Goal: Transaction & Acquisition: Purchase product/service

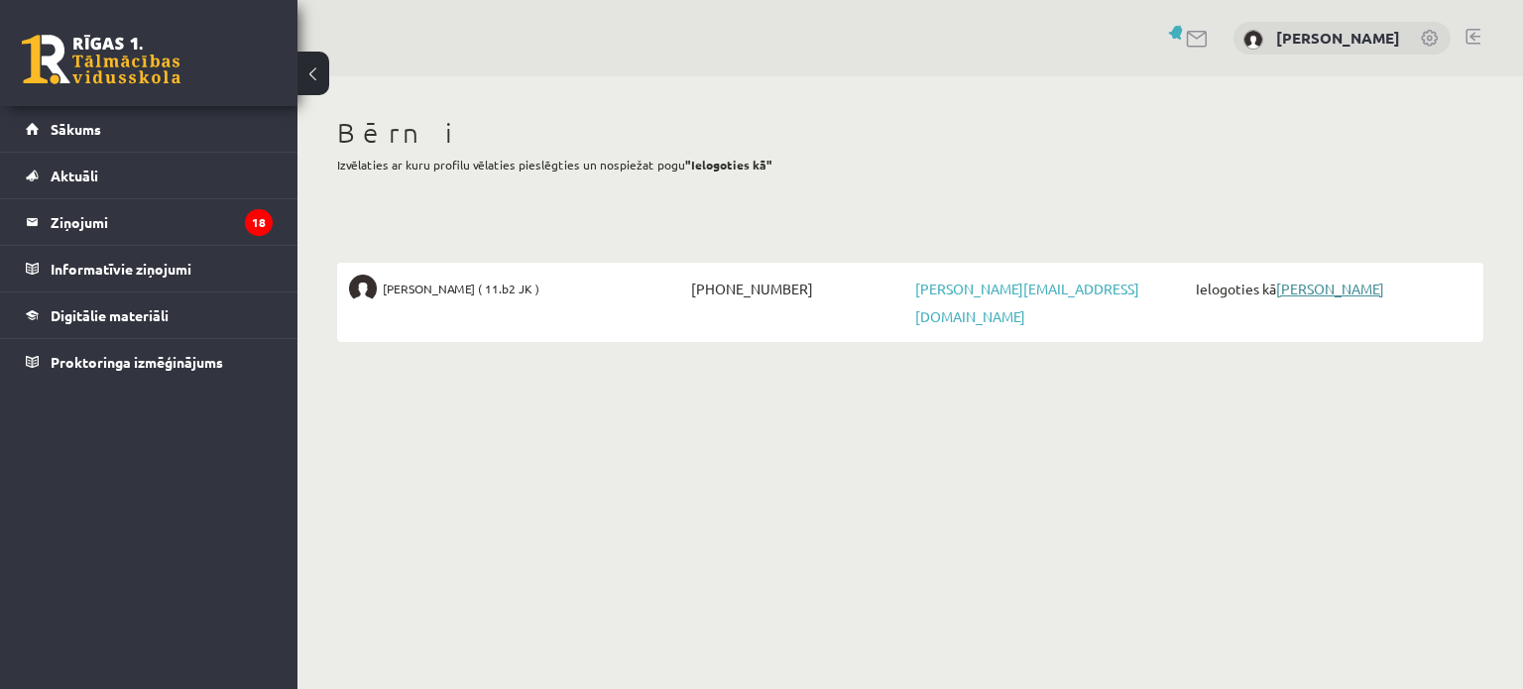
click at [1341, 287] on link "[PERSON_NAME]" at bounding box center [1330, 289] width 108 height 18
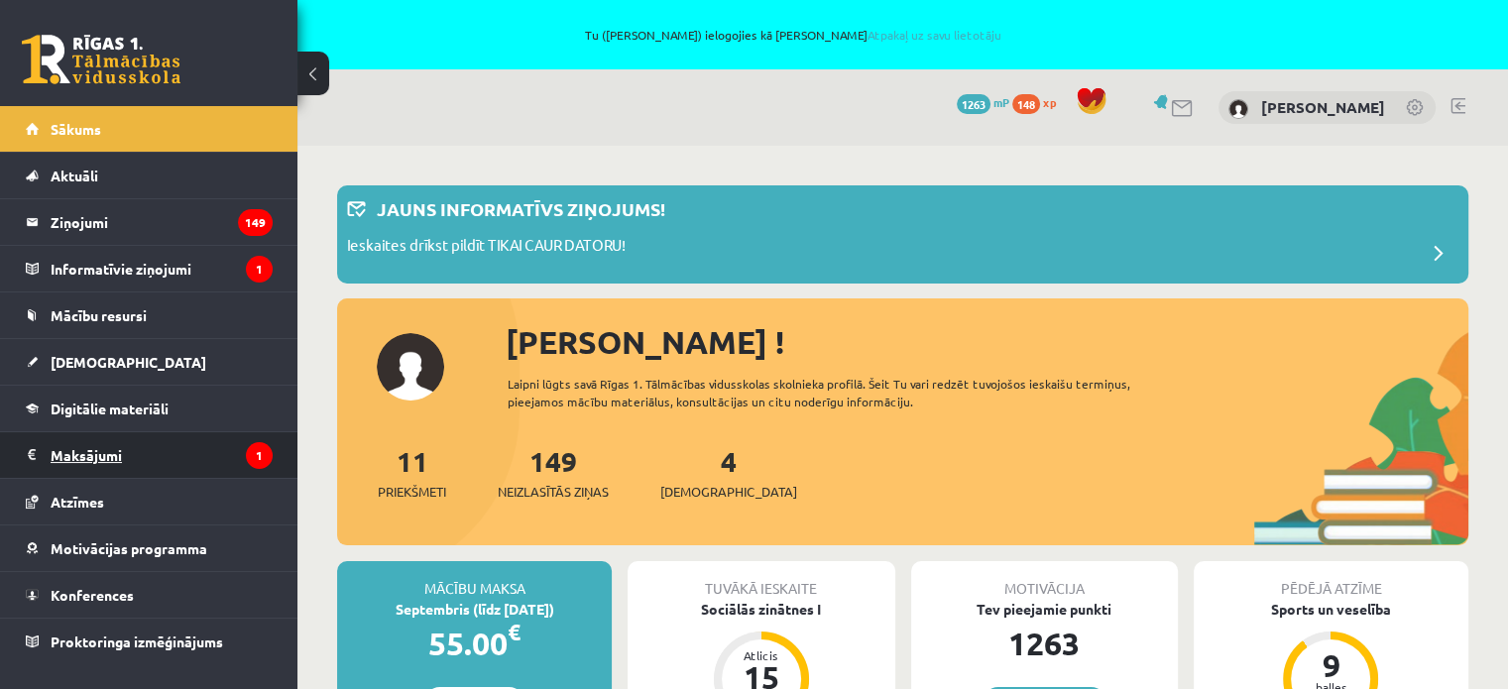
click at [101, 459] on legend "Maksājumi 1" at bounding box center [162, 455] width 222 height 46
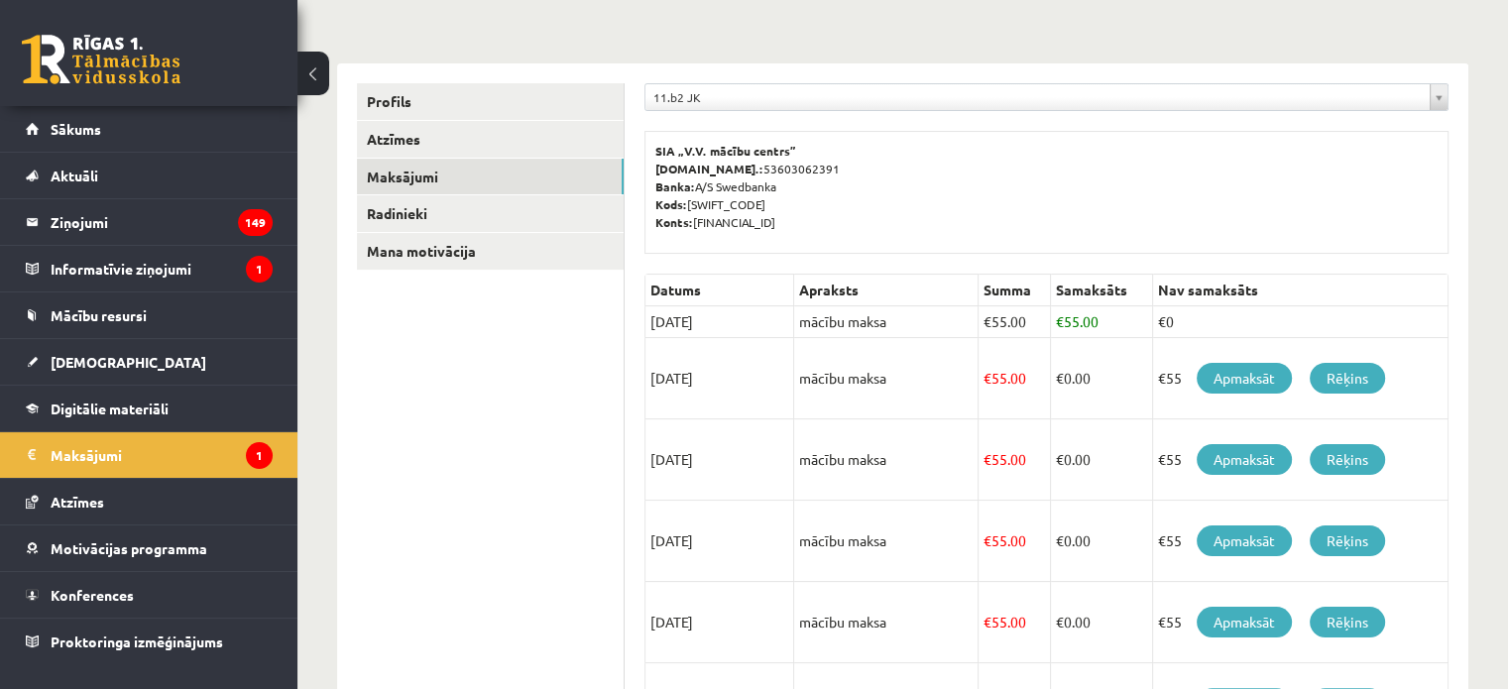
scroll to position [297, 0]
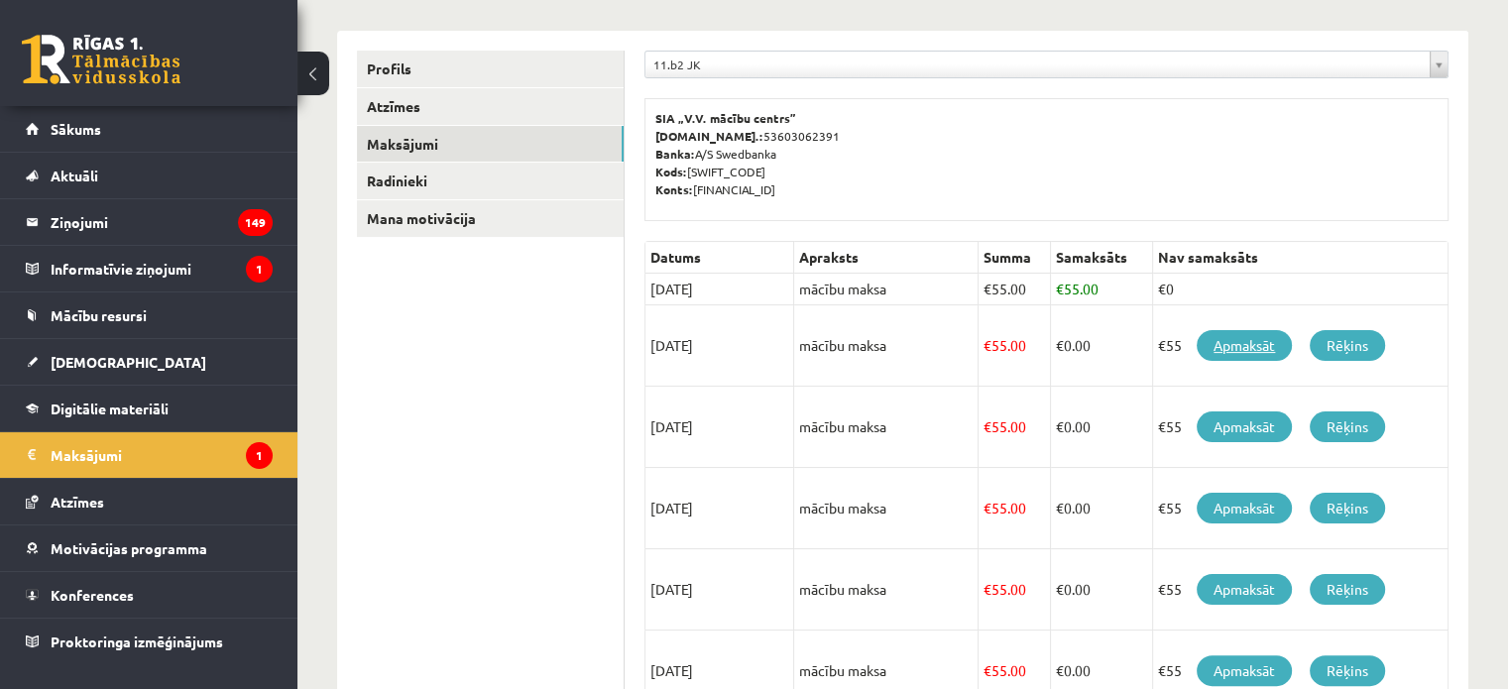
click at [1246, 346] on link "Apmaksāt" at bounding box center [1244, 345] width 95 height 31
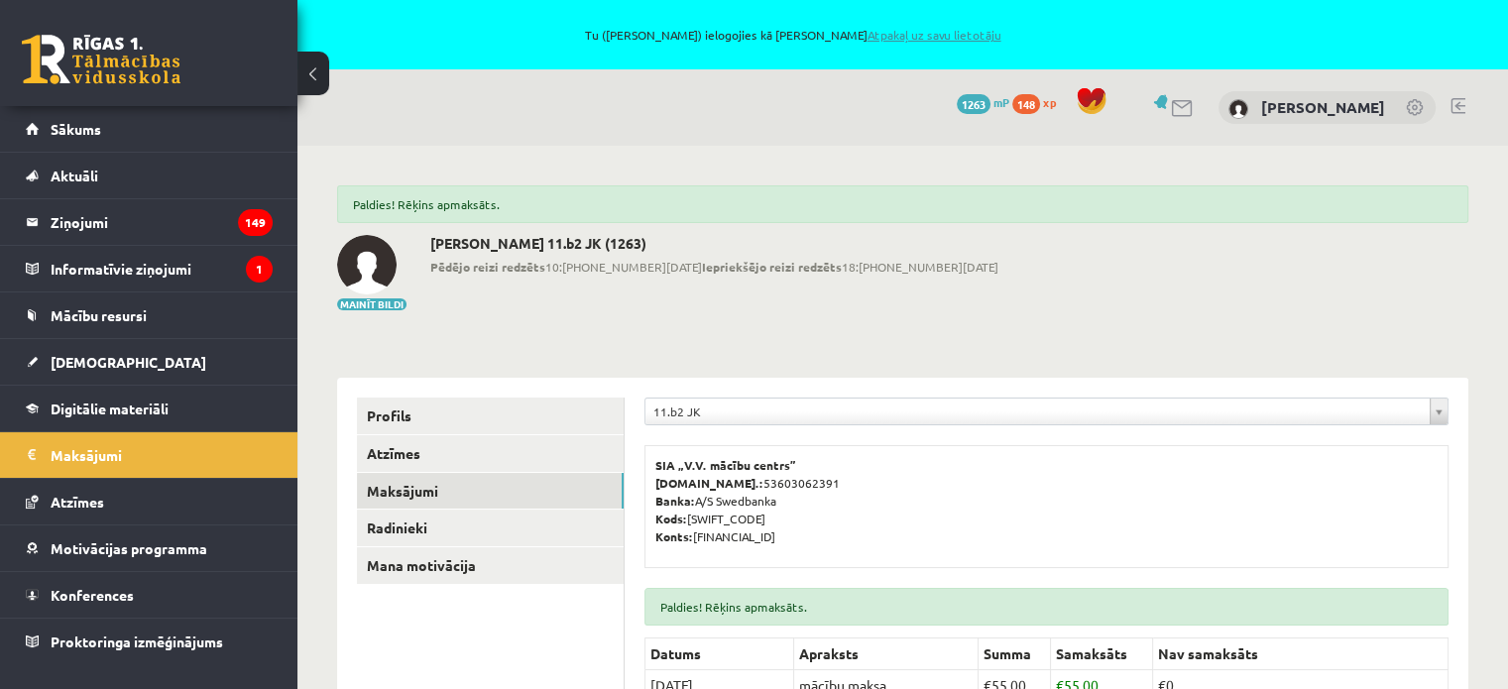
click at [940, 30] on link "Atpakaļ uz savu lietotāju" at bounding box center [934, 35] width 134 height 16
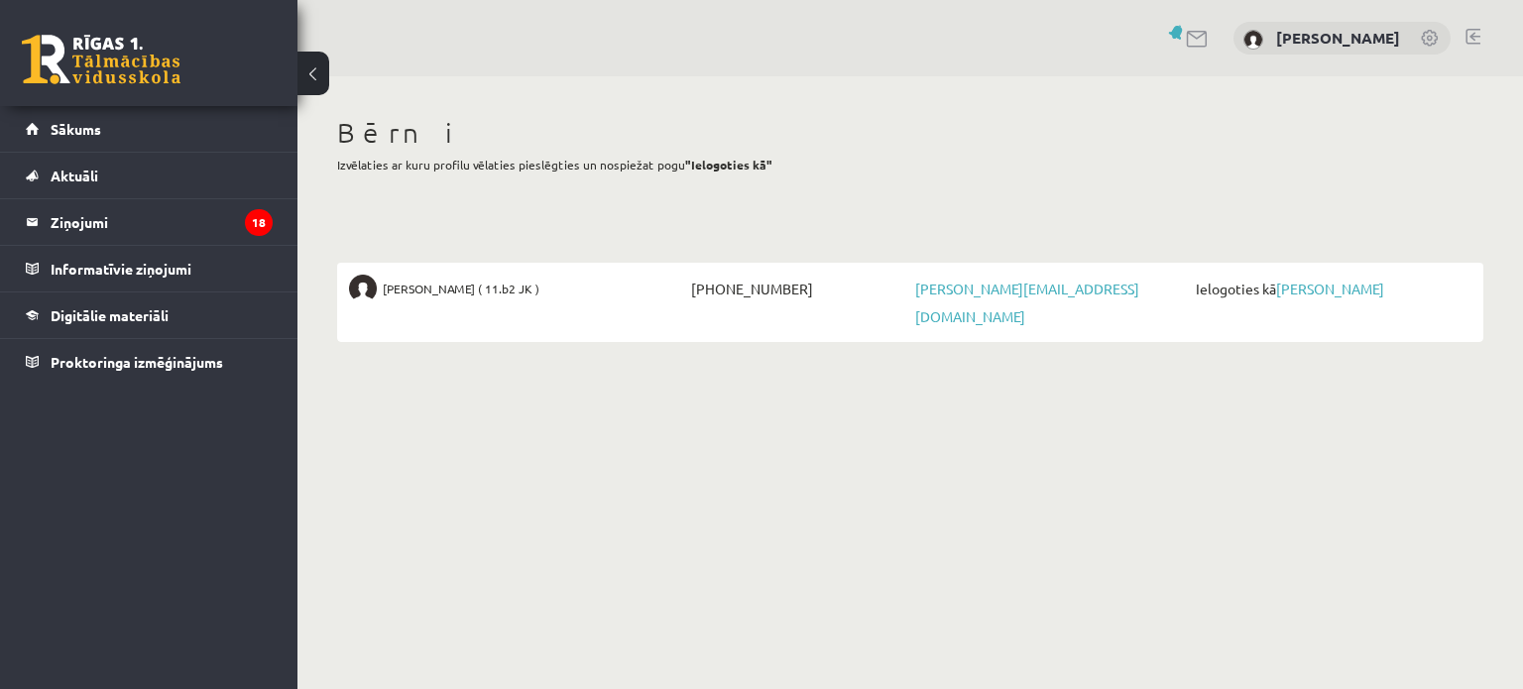
click at [1476, 35] on link at bounding box center [1473, 37] width 15 height 16
